Goal: Information Seeking & Learning: Learn about a topic

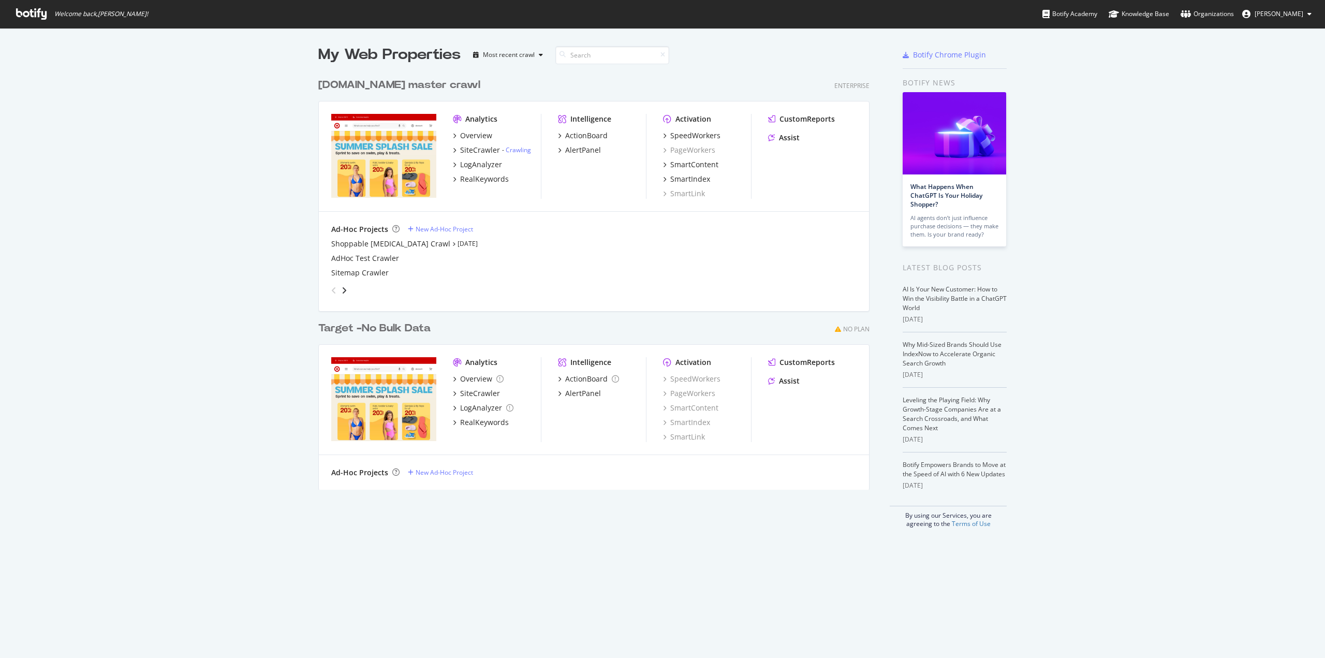
scroll to position [650, 1309]
click at [467, 166] on div "LogAnalyzer" at bounding box center [481, 164] width 42 height 10
